Goal: Navigation & Orientation: Find specific page/section

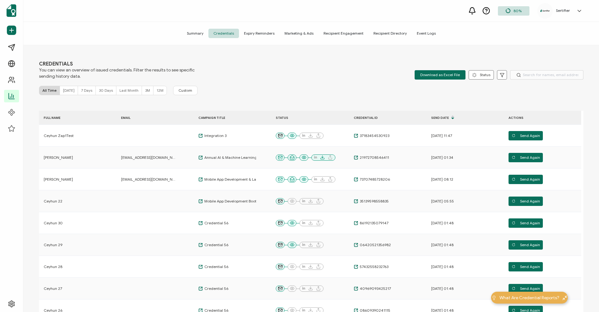
click at [371, 64] on div "CREDENTIALS You can view an overview of issued credentials. Filter the results …" at bounding box center [311, 70] width 545 height 19
click at [421, 36] on span "Event Logs" at bounding box center [426, 33] width 29 height 9
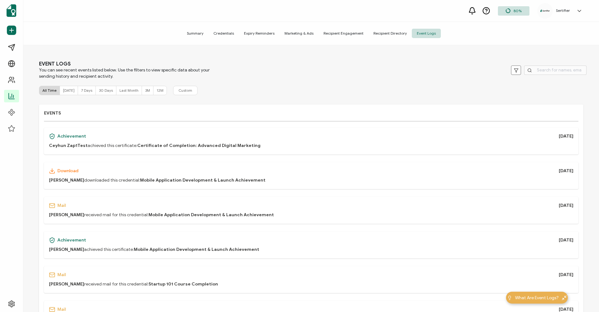
click at [383, 31] on span "Recipient Directory" at bounding box center [390, 33] width 43 height 9
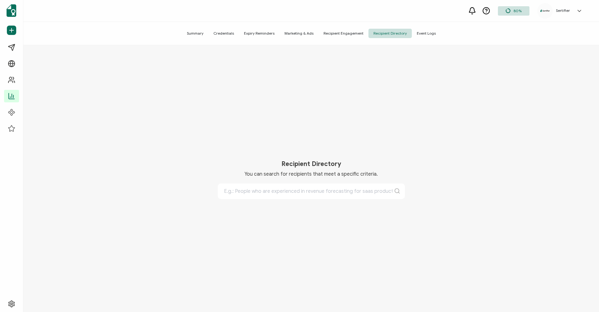
click at [230, 32] on span "Credentials" at bounding box center [224, 33] width 31 height 9
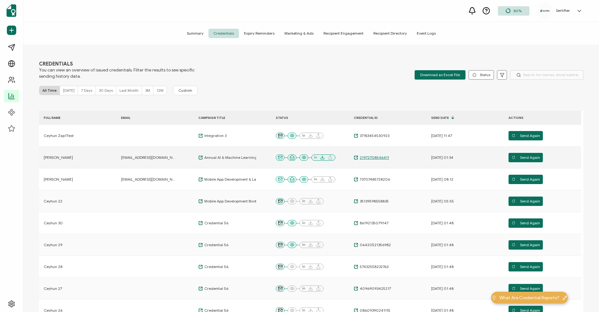
click at [378, 158] on span "21972708546411" at bounding box center [373, 157] width 31 height 5
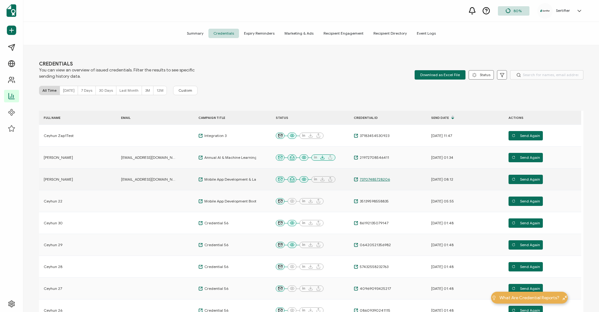
click at [375, 180] on span "73707485728206" at bounding box center [374, 179] width 32 height 5
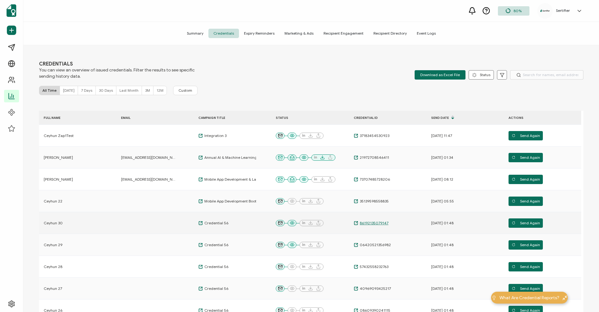
click at [374, 224] on span "86192135079147" at bounding box center [373, 223] width 30 height 5
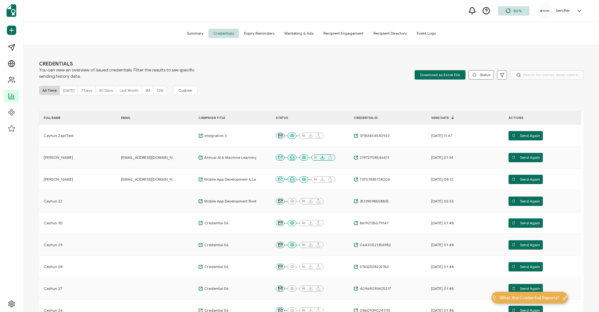
click at [292, 34] on span "Marketing & Ads" at bounding box center [299, 33] width 39 height 9
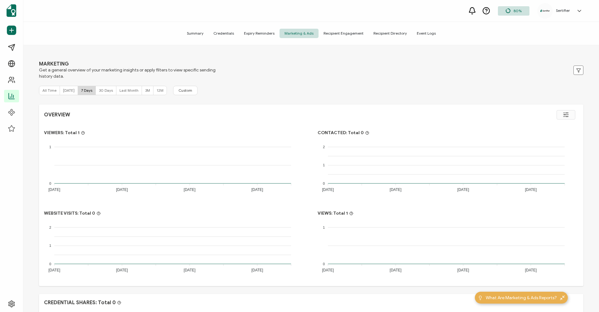
click at [330, 36] on span "Recipient Engagement" at bounding box center [344, 33] width 50 height 9
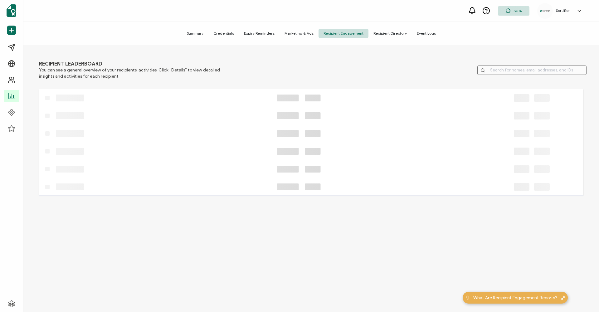
click at [346, 33] on span "Recipient Engagement" at bounding box center [344, 33] width 50 height 9
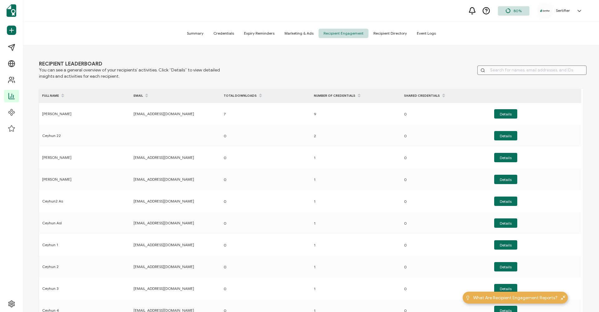
click at [420, 32] on span "Event Logs" at bounding box center [426, 33] width 29 height 9
